Goal: Task Accomplishment & Management: Use online tool/utility

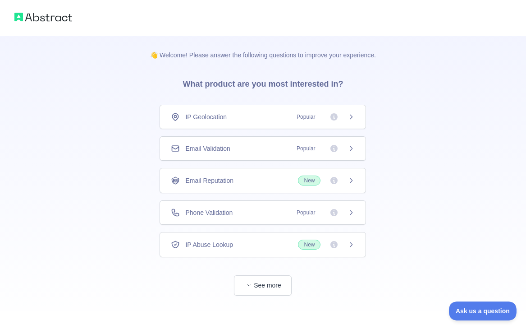
click at [249, 119] on div "IP Geolocation Popular" at bounding box center [263, 116] width 184 height 9
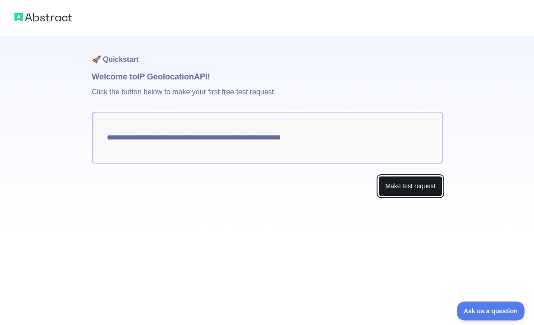
click at [395, 189] on button "Make test request" at bounding box center [410, 186] width 64 height 20
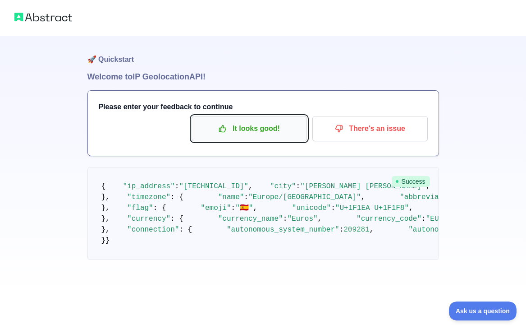
click at [243, 135] on p "It looks good!" at bounding box center [249, 128] width 102 height 15
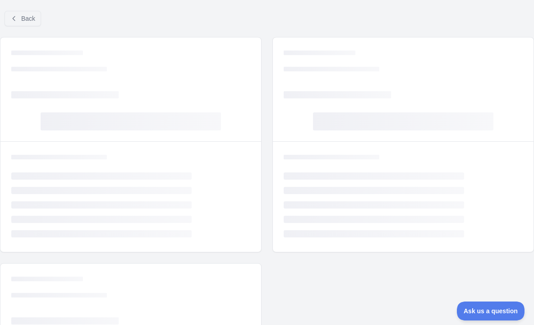
click at [253, 132] on div "Loading... Loading... Loading... Loading..." at bounding box center [130, 89] width 261 height 104
click at [33, 18] on span "Back" at bounding box center [28, 18] width 14 height 7
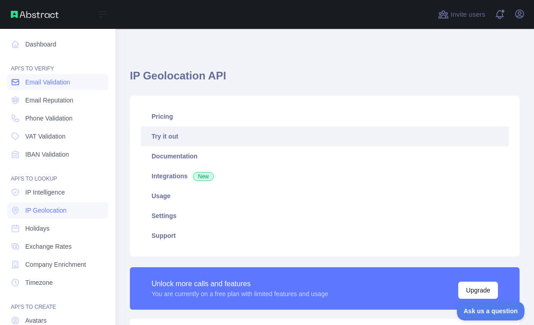
click at [21, 78] on link "Email Validation" at bounding box center [57, 82] width 101 height 16
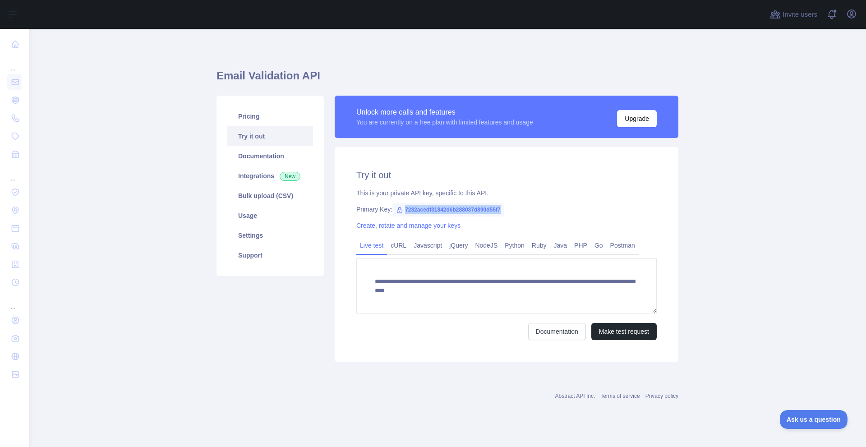
drag, startPoint x: 505, startPoint y: 211, endPoint x: 401, endPoint y: 213, distance: 104.2
click at [401, 213] on div "Primary Key: 7232acedf31842d6b288037d890d55f7" at bounding box center [506, 209] width 300 height 9
copy span "7232acedf31842d6b288037d890d55f7"
